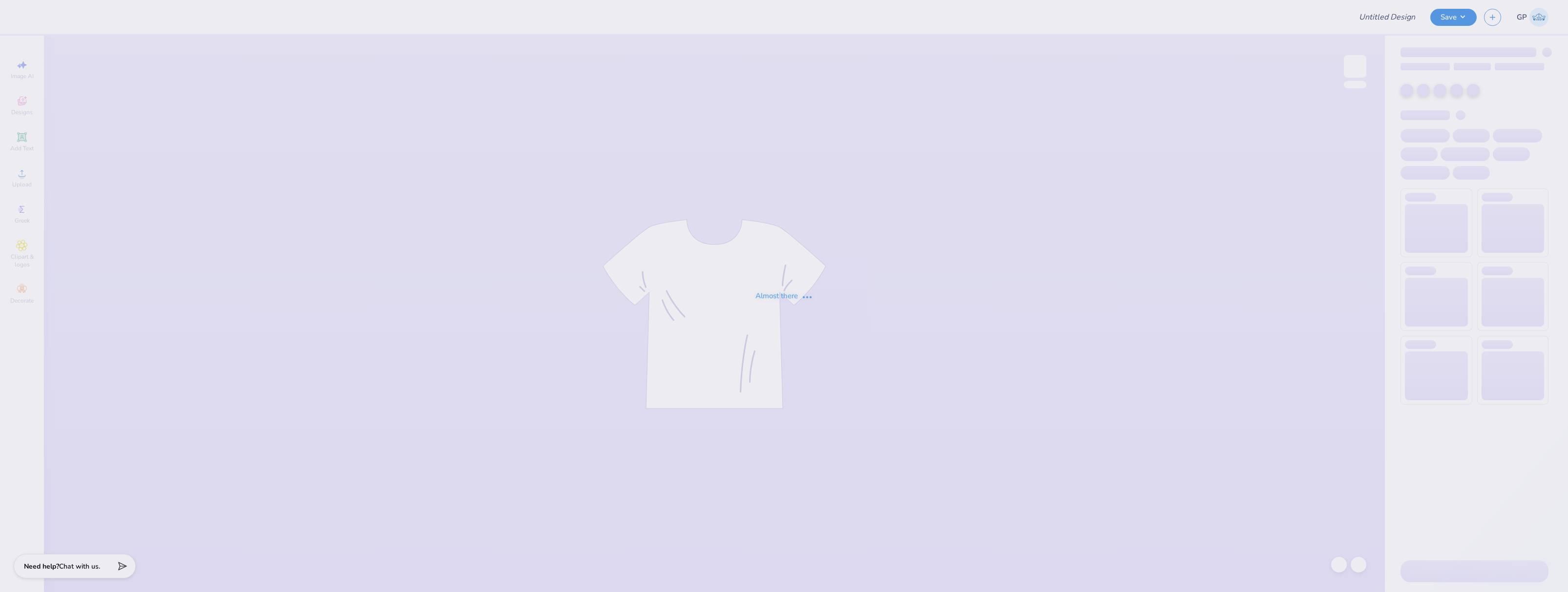
type input "Baylor Alpha Phi Take a Date Shirts 2025!"
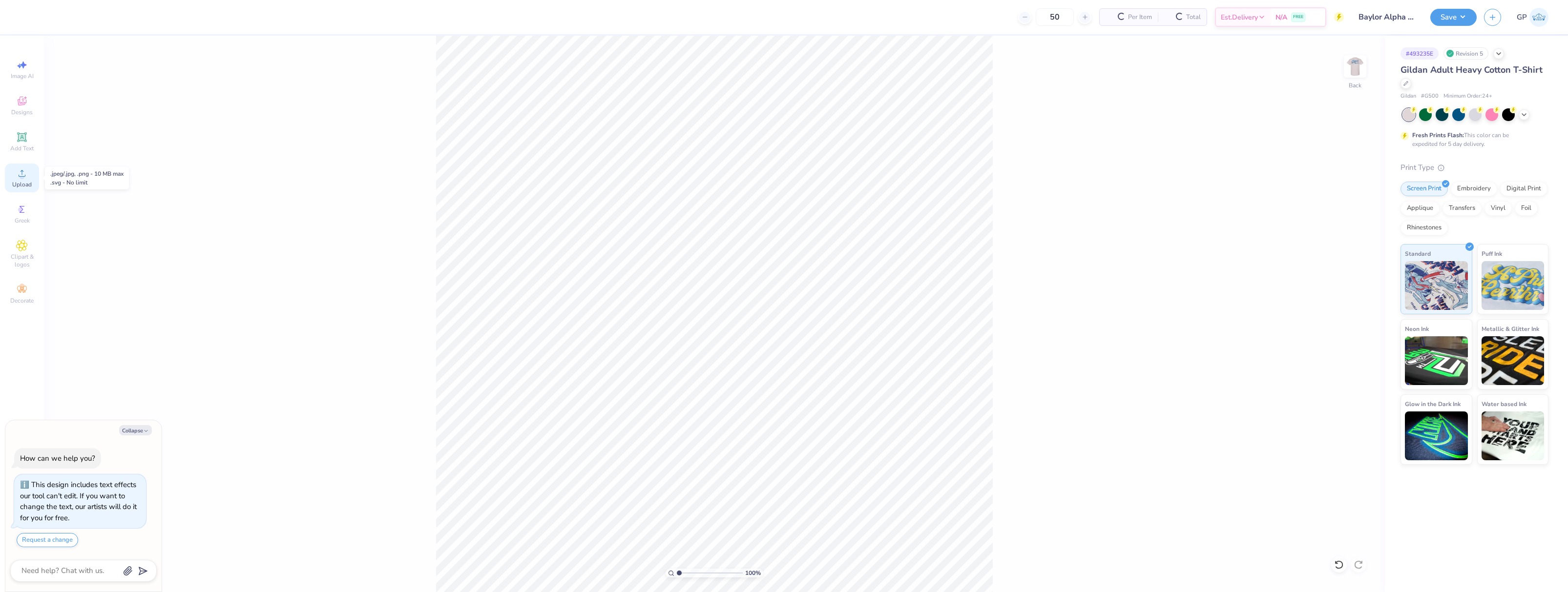
click at [14, 175] on div "Upload" at bounding box center [22, 178] width 34 height 29
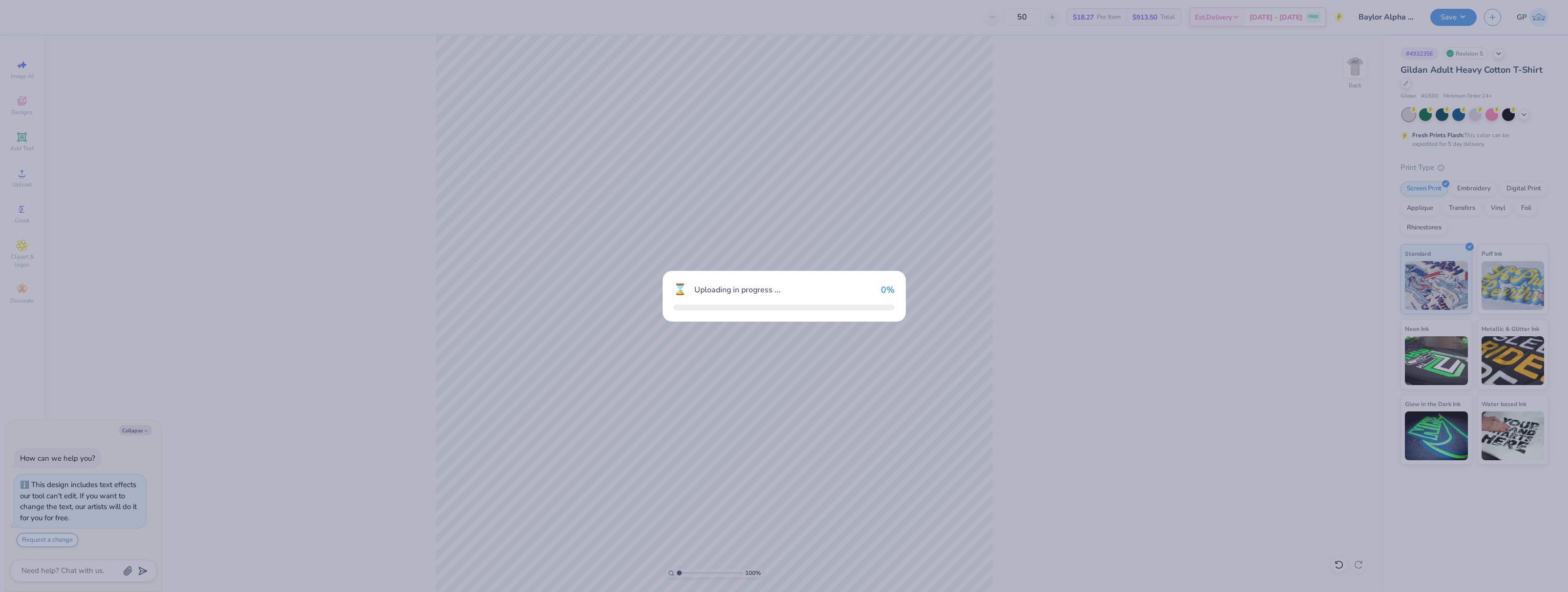
type textarea "x"
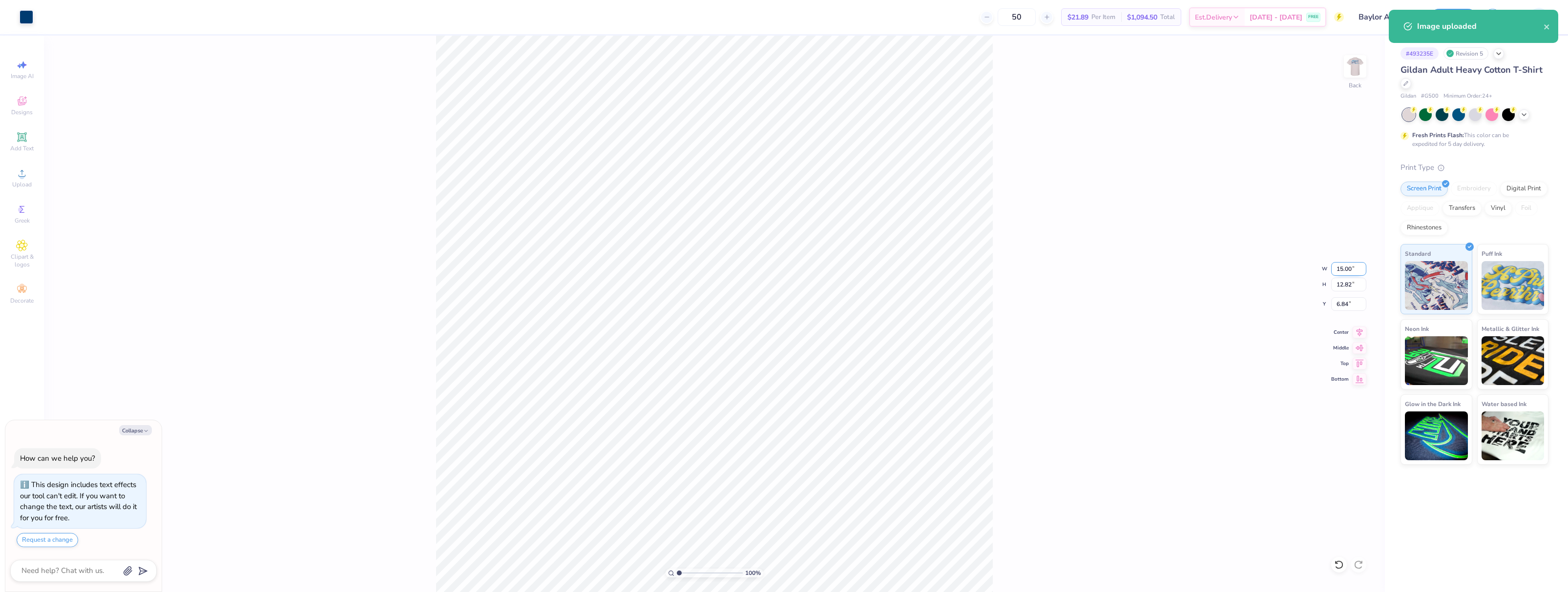
click at [1345, 272] on input "15.00" at bounding box center [1348, 268] width 35 height 14
type input "3.5"
type textarea "x"
type input "3.50"
type input "2.99"
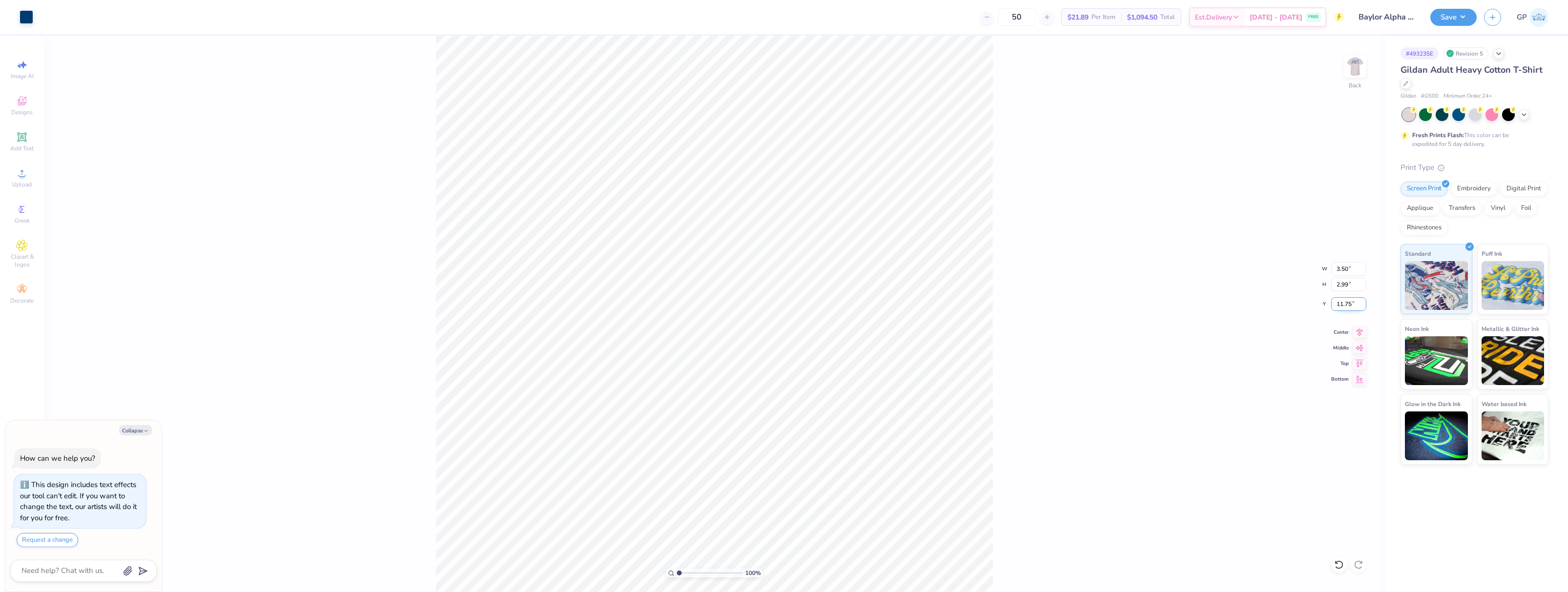
click at [1349, 306] on input "11.75" at bounding box center [1348, 304] width 35 height 14
type input "3"
type textarea "x"
type input "3.00"
drag, startPoint x: 1355, startPoint y: 73, endPoint x: 1308, endPoint y: 172, distance: 109.6
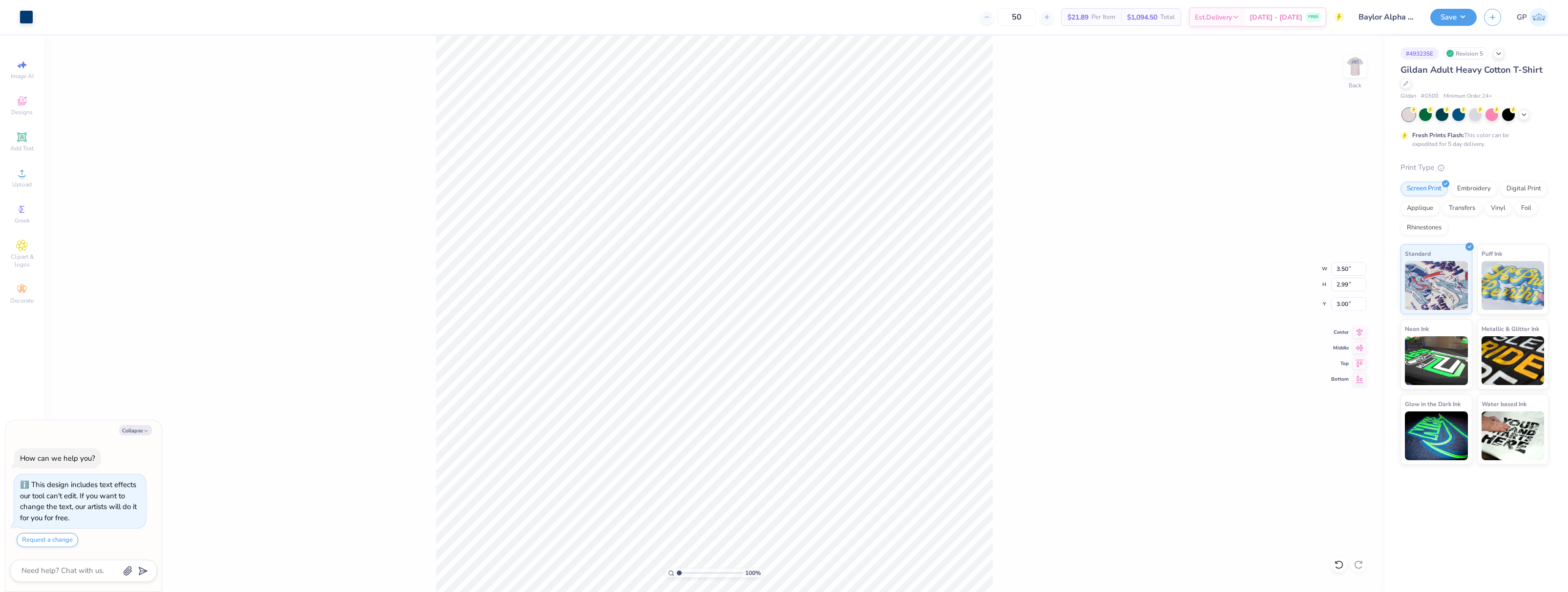
click at [1355, 73] on img at bounding box center [1355, 66] width 20 height 20
click at [344, 189] on div "100 % Front W 12.00 12.00 " H 7.10 7.10 " Y 3.00 3.00 " Center Middle Top Bottom" at bounding box center [713, 314] width 1341 height 557
click at [24, 168] on icon at bounding box center [22, 173] width 12 height 12
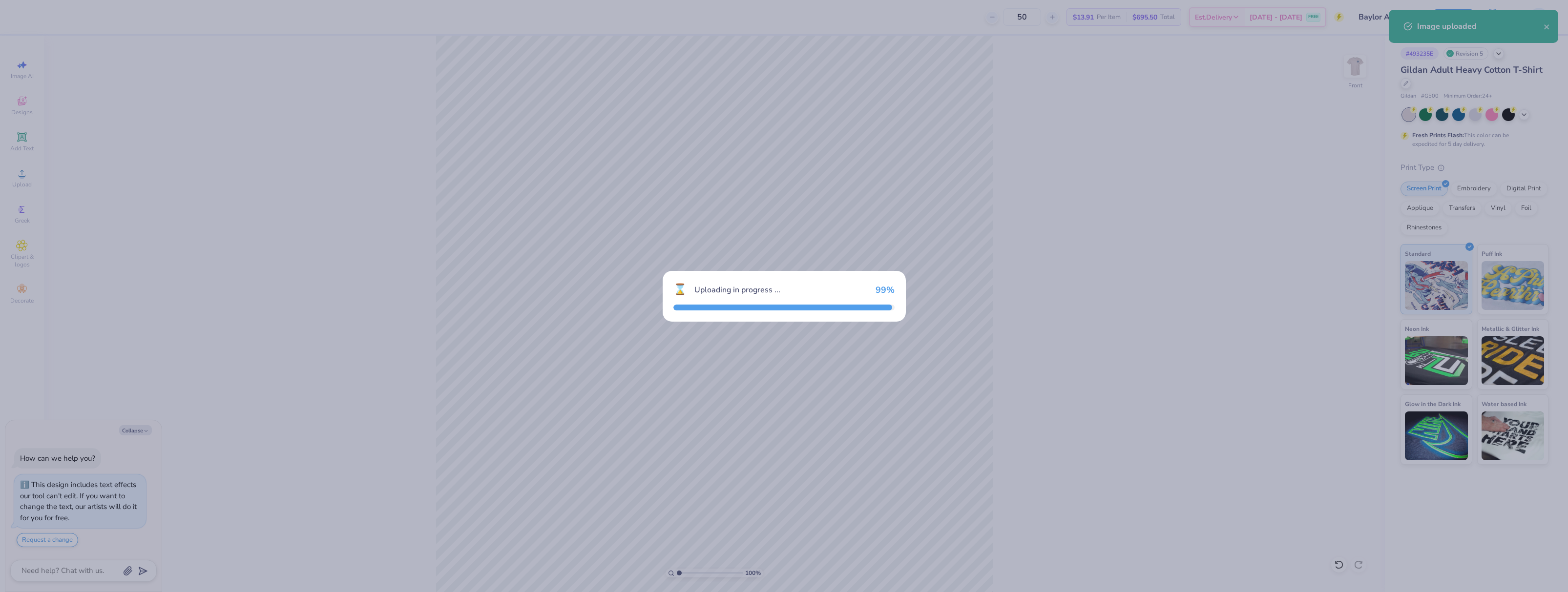
type textarea "x"
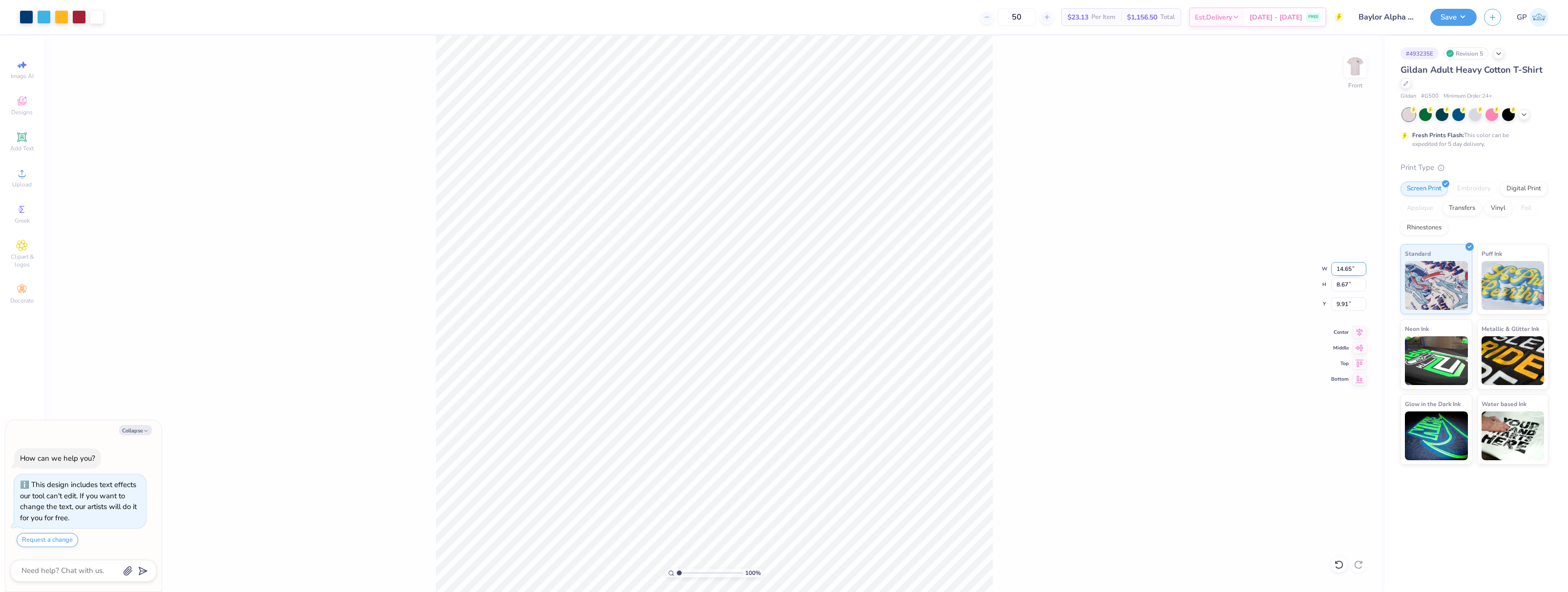
click at [1341, 265] on input "14.65" at bounding box center [1348, 268] width 35 height 14
type input "12"
click at [1346, 306] on input "9.91" at bounding box center [1348, 304] width 35 height 14
type textarea "x"
type input "12.00"
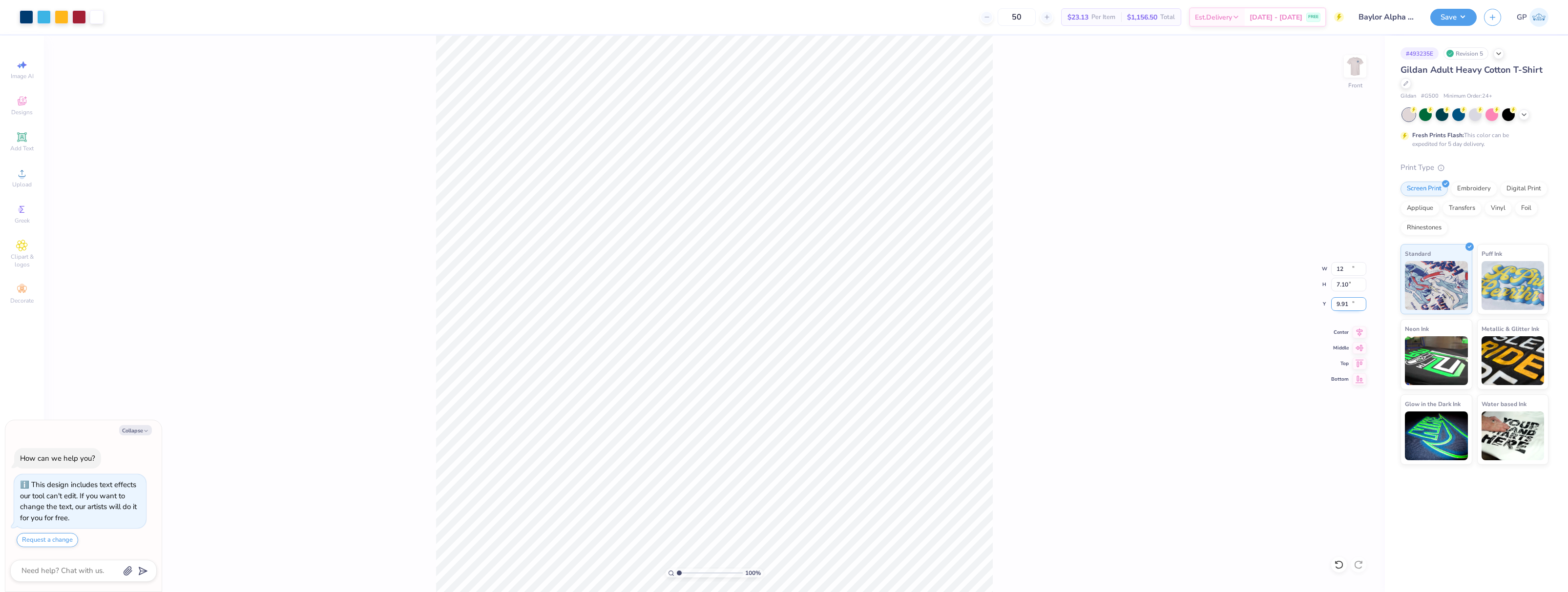
type input "7.10"
type input "3"
type textarea "x"
type input "3.00"
click at [1449, 18] on button "Save" at bounding box center [1453, 15] width 46 height 17
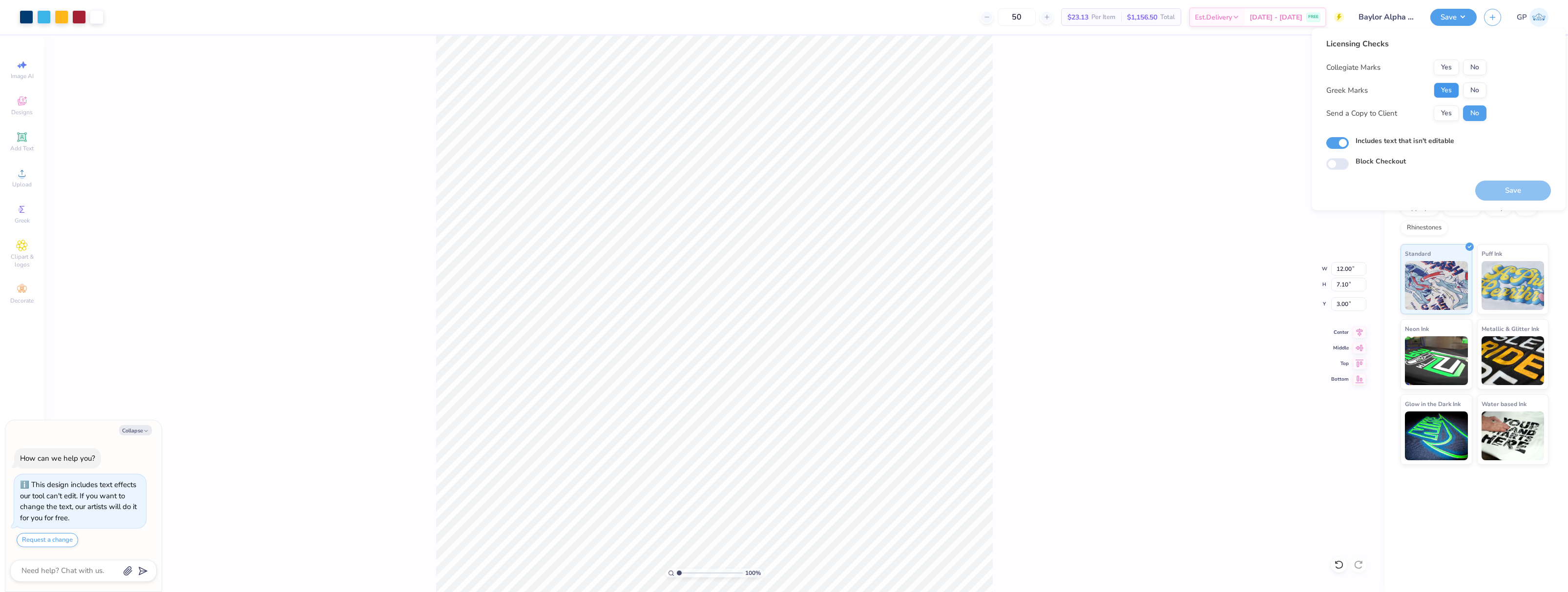
click at [1449, 88] on button "Yes" at bounding box center [1446, 90] width 25 height 15
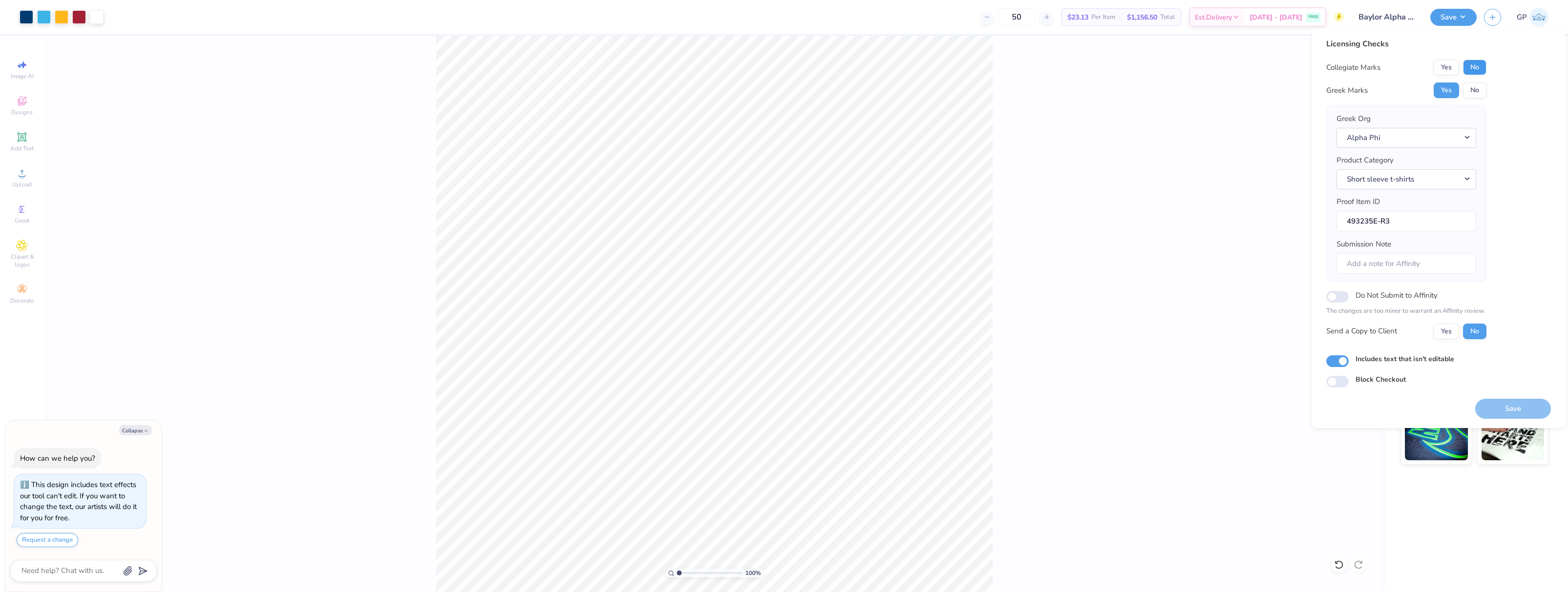
click at [1469, 66] on button "No" at bounding box center [1475, 67] width 24 height 15
click at [1494, 406] on button "Save" at bounding box center [1512, 409] width 75 height 20
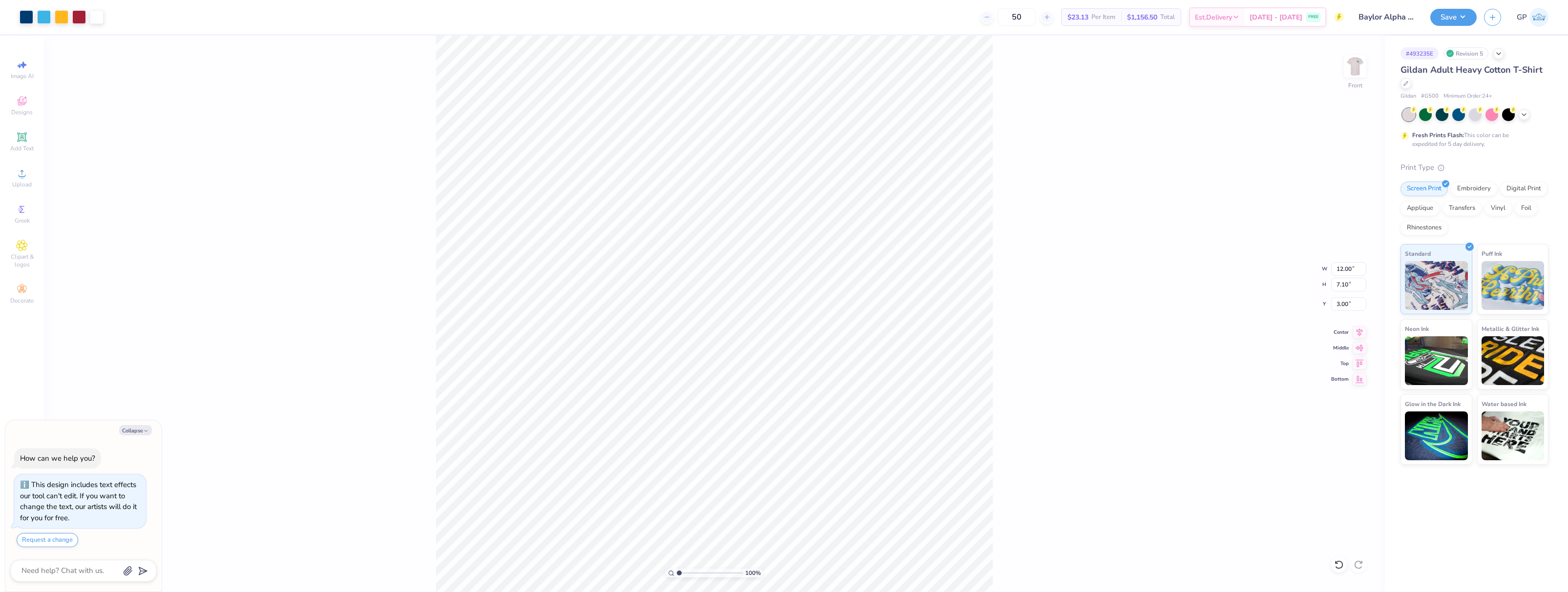
type textarea "x"
